Goal: Check status: Check status

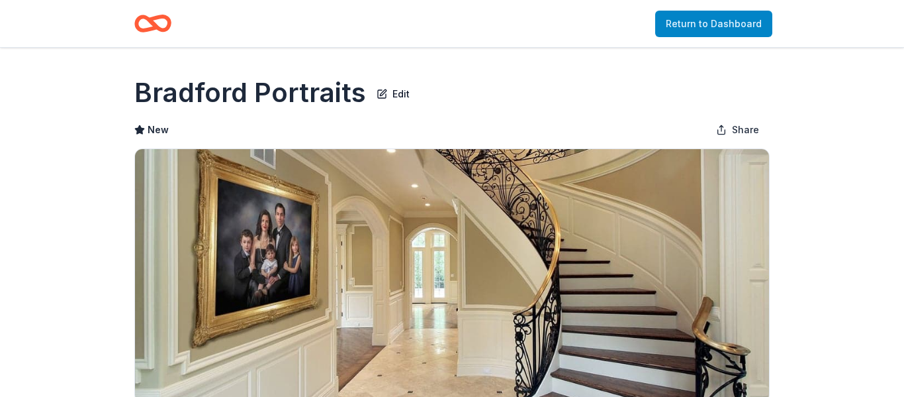
click at [731, 23] on link "Return to Dashboard" at bounding box center [713, 24] width 117 height 26
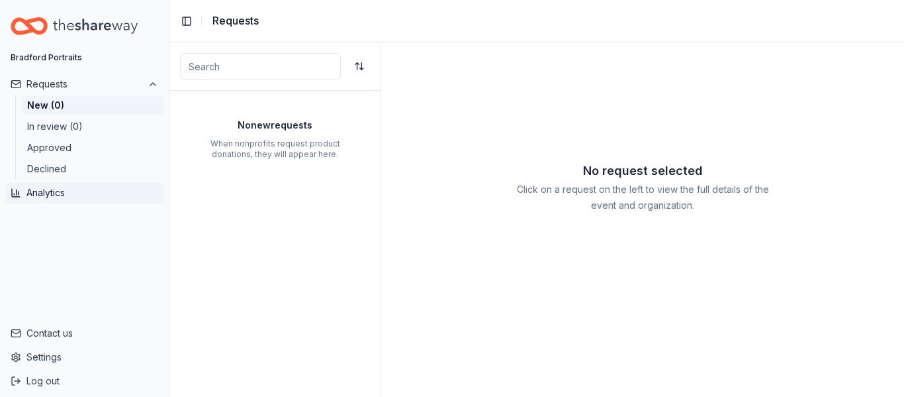
click at [60, 190] on button "Analytics" at bounding box center [84, 192] width 158 height 21
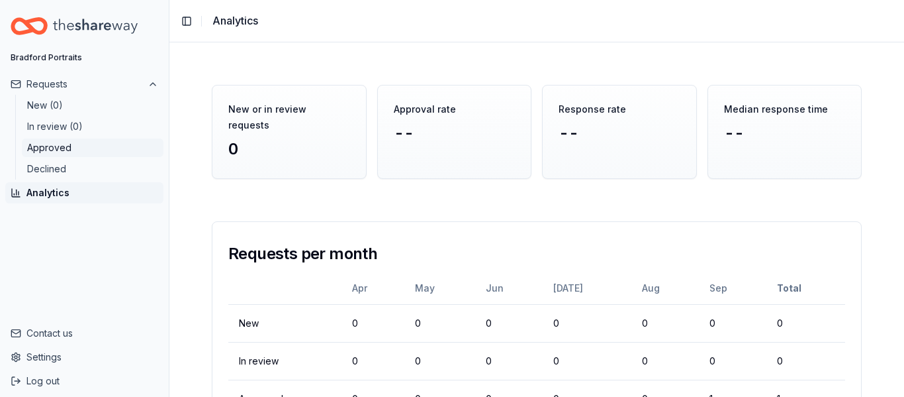
click at [68, 146] on button "Approved" at bounding box center [93, 147] width 142 height 19
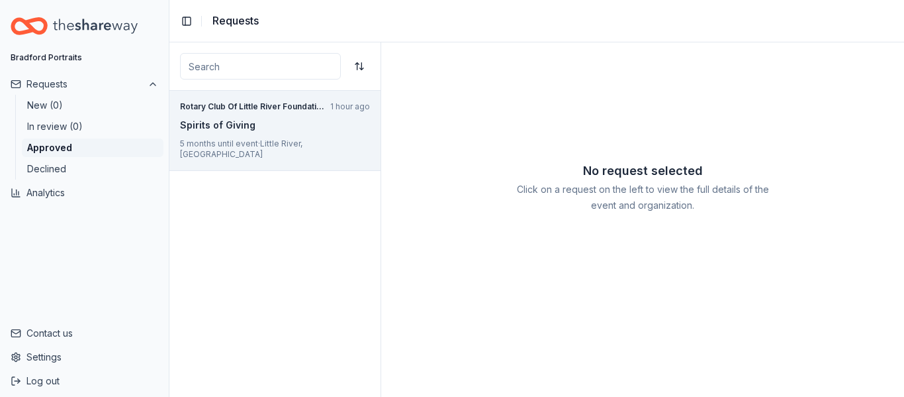
click at [311, 133] on div "Rotary Club Of Little River Foundation 1 hour ago Spirits of Giving 5 months un…" at bounding box center [274, 131] width 211 height 80
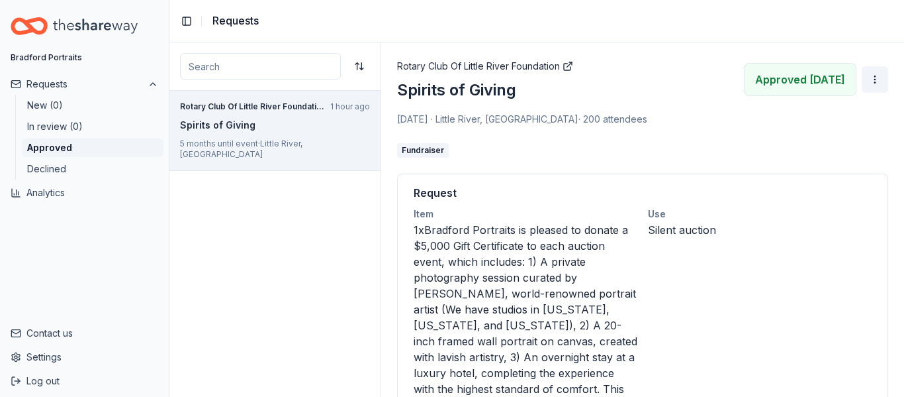
click at [874, 78] on html "Bradford Portraits Requests New (0) In review (0) Approved Declined Analytics C…" at bounding box center [452, 198] width 904 height 397
click at [636, 149] on html "Bradford Portraits Requests New (0) In review (0) Approved Declined Analytics C…" at bounding box center [452, 198] width 904 height 397
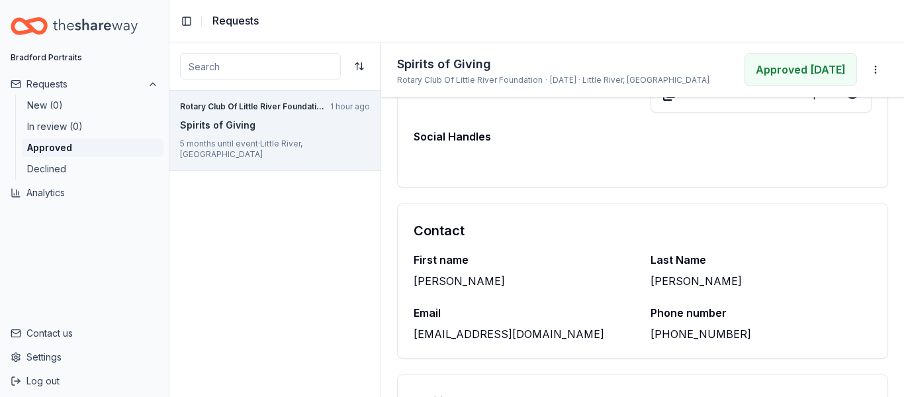
scroll to position [1141, 0]
